Goal: Information Seeking & Learning: Learn about a topic

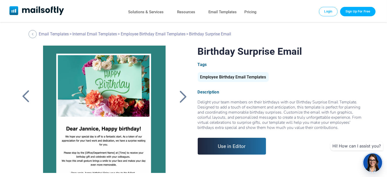
click at [211, 107] on div "Delight your team members on their birthdays with our Birthday Surprise Email T…" at bounding box center [283, 115] width 170 height 31
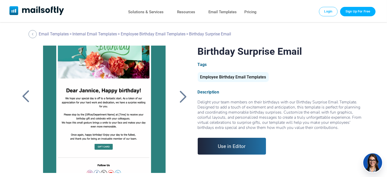
scroll to position [56, 0]
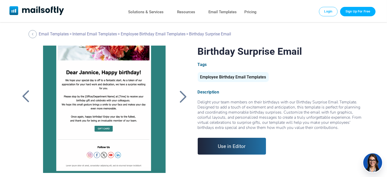
click at [182, 100] on div at bounding box center [183, 96] width 13 height 13
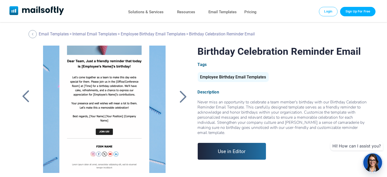
scroll to position [64, 0]
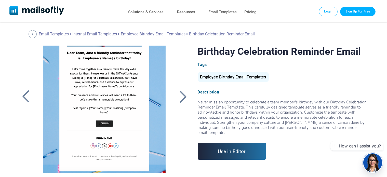
click at [108, 96] on div at bounding box center [104, 109] width 136 height 127
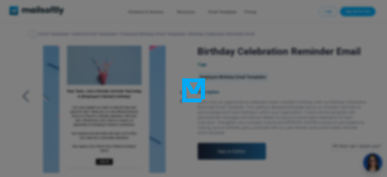
scroll to position [0, 0]
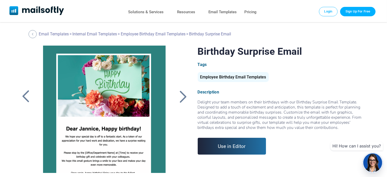
click at [26, 97] on div at bounding box center [25, 96] width 13 height 13
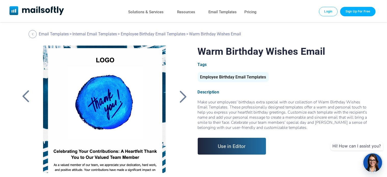
click at [185, 97] on div at bounding box center [183, 96] width 13 height 13
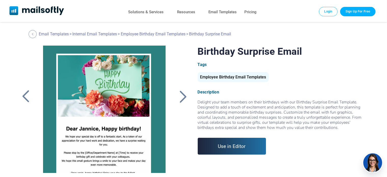
click at [27, 96] on div at bounding box center [25, 96] width 13 height 13
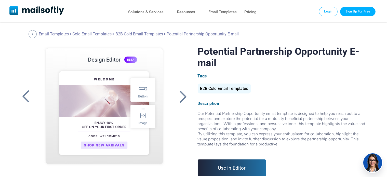
click at [183, 94] on div at bounding box center [183, 96] width 13 height 13
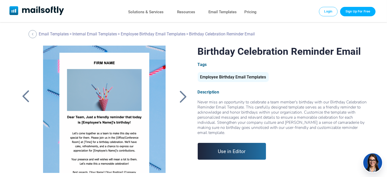
click at [183, 94] on div at bounding box center [183, 96] width 13 height 13
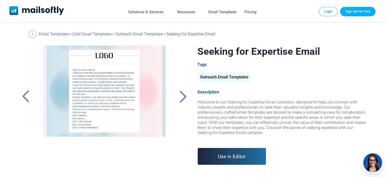
click at [183, 94] on div at bounding box center [183, 96] width 13 height 13
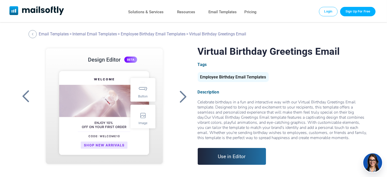
click at [183, 94] on div at bounding box center [183, 96] width 13 height 13
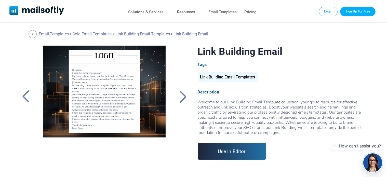
click at [183, 94] on div at bounding box center [183, 96] width 13 height 13
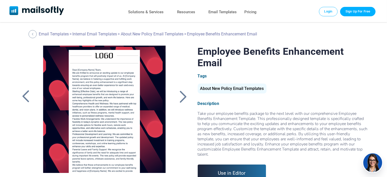
click at [183, 99] on div at bounding box center [183, 96] width 13 height 13
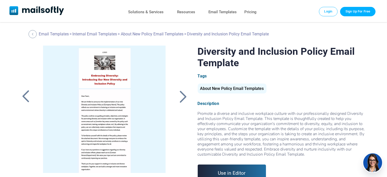
click at [183, 99] on div at bounding box center [183, 96] width 13 height 13
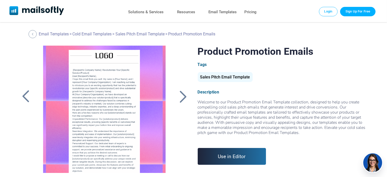
click at [183, 99] on div at bounding box center [183, 96] width 13 height 13
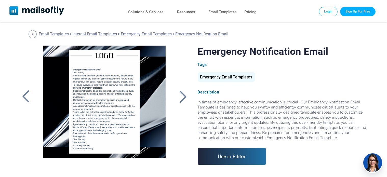
click at [183, 99] on div at bounding box center [183, 96] width 13 height 13
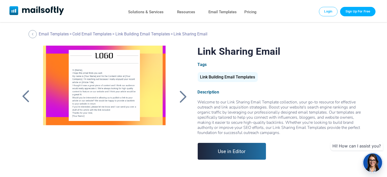
click at [25, 95] on div at bounding box center [25, 96] width 13 height 13
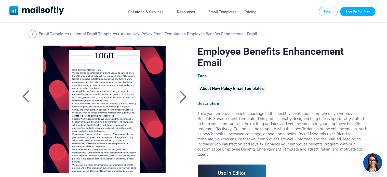
click at [25, 95] on div at bounding box center [25, 96] width 13 height 13
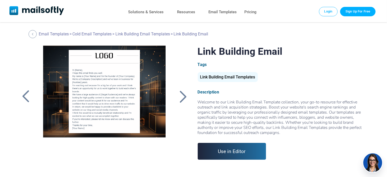
click at [25, 95] on div at bounding box center [25, 96] width 13 height 13
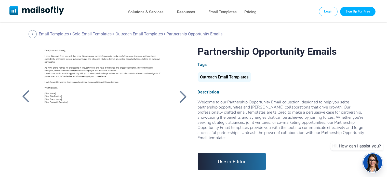
click at [25, 95] on div at bounding box center [25, 96] width 13 height 13
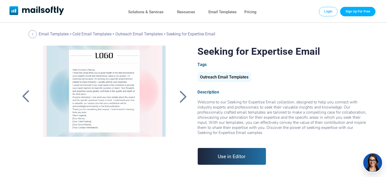
click at [25, 95] on div at bounding box center [25, 96] width 13 height 13
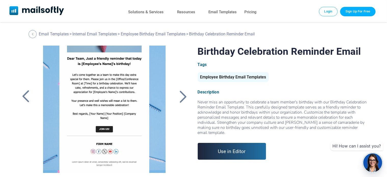
scroll to position [64, 0]
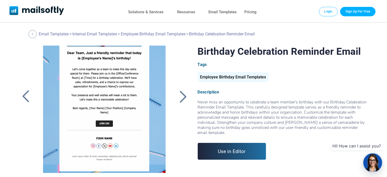
click at [52, 101] on div at bounding box center [104, 109] width 136 height 127
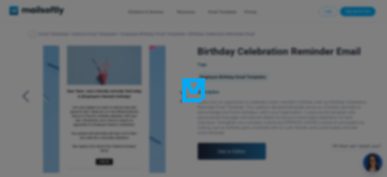
scroll to position [0, 0]
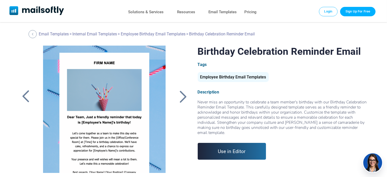
click at [25, 94] on div at bounding box center [25, 96] width 13 height 13
